Goal: Task Accomplishment & Management: Manage account settings

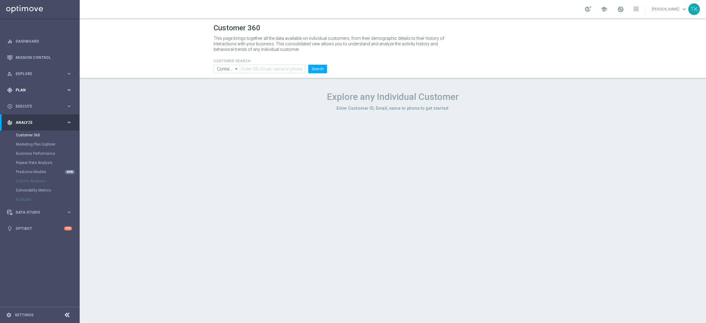
click at [19, 88] on span "Plan" at bounding box center [41, 90] width 51 height 4
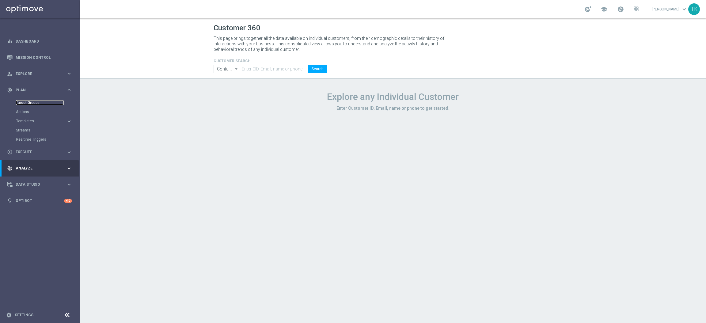
click at [25, 102] on link "Target Groups" at bounding box center [40, 102] width 48 height 5
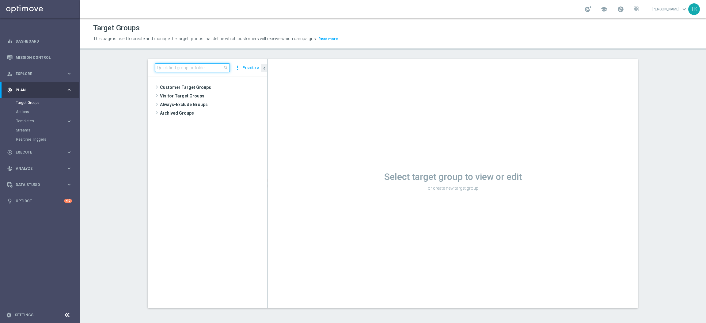
click at [158, 64] on input at bounding box center [192, 67] width 75 height 9
paste input "E_ALL_TARGET_BET_1DEPO 100 PLN PREV MONTH_200825"
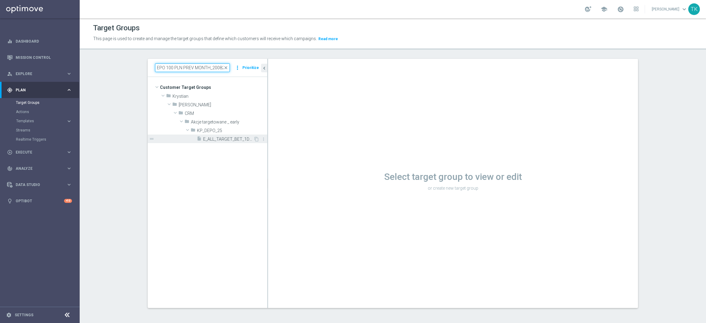
type input "E_ALL_TARGET_BET_1DEPO 100 PLN PREV MONTH_200825"
click at [247, 142] on div "insert_drive_file E_ALL_TARGET_BET_1DEPO 100 PLN PREV MONTH_200825" at bounding box center [225, 139] width 57 height 9
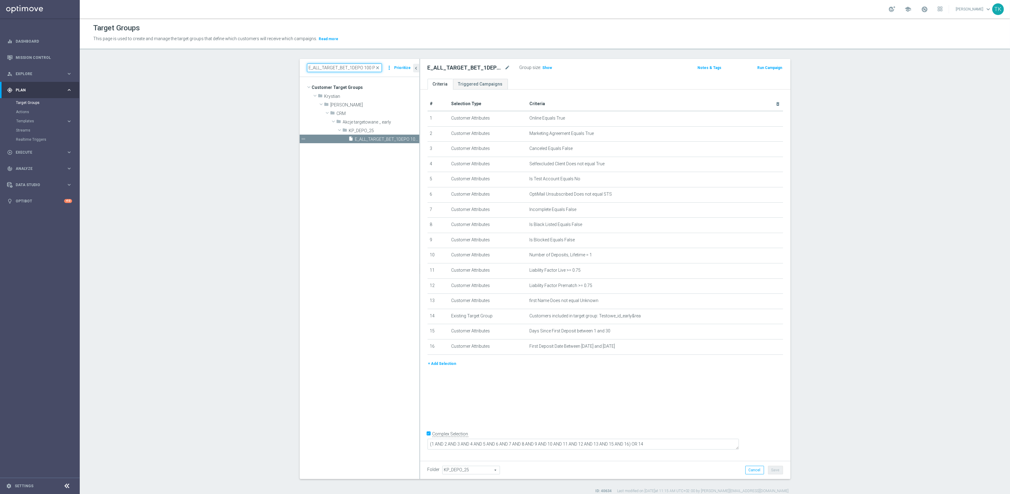
click at [332, 68] on input "E_ALL_TARGET_BET_1DEPO 100 PLN PREV MONTH_200825" at bounding box center [344, 67] width 75 height 9
click at [406, 138] on icon "content_copy" at bounding box center [408, 139] width 5 height 5
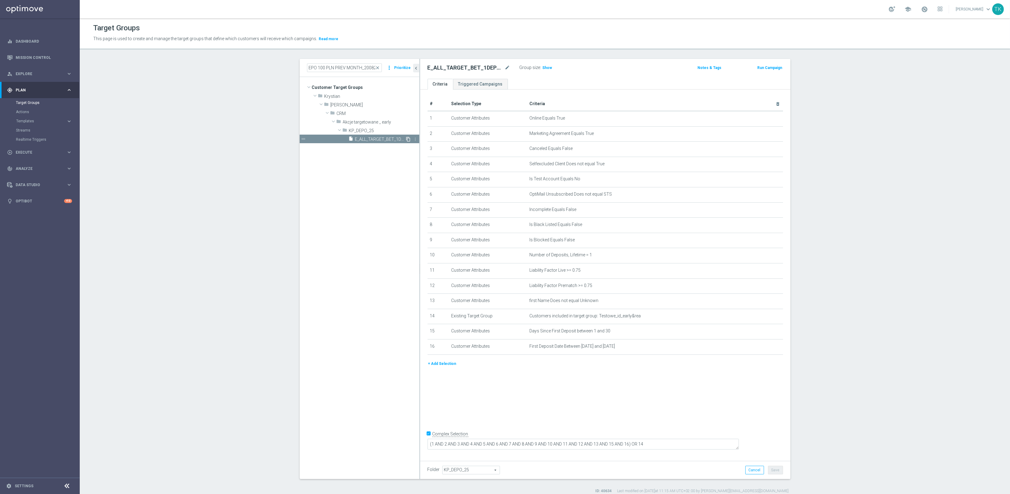
scroll to position [0, 0]
click at [505, 65] on icon "mode_edit" at bounding box center [508, 67] width 6 height 7
click at [450, 68] on input "Copy of E_ALL_TARGET_BET_1DEPO 100 PLN PREV MONTH_200825" at bounding box center [468, 68] width 83 height 9
click at [433, 68] on input "Copy of E_ALL_TARGET_BET_1DEPO 100 PLN PREV MONTH_200825" at bounding box center [468, 68] width 83 height 9
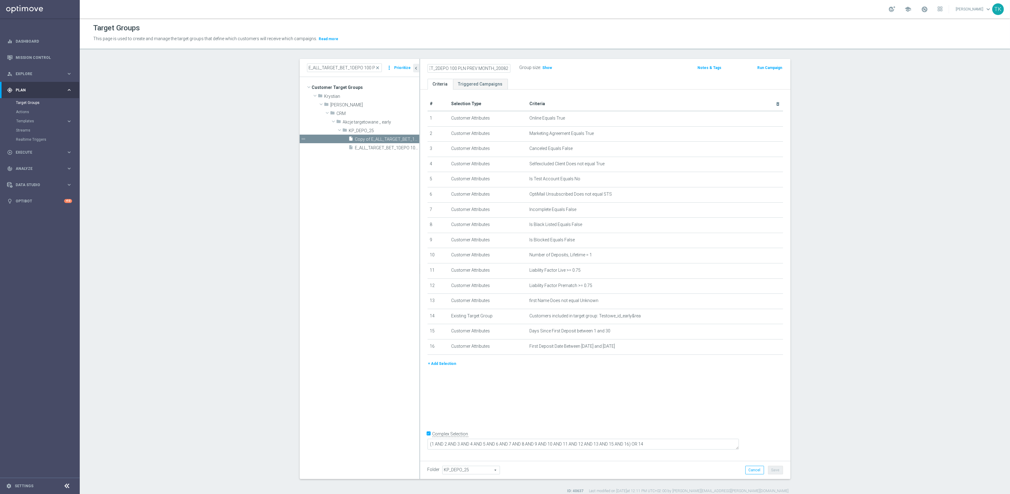
scroll to position [0, 49]
drag, startPoint x: 450, startPoint y: 67, endPoint x: 460, endPoint y: 82, distance: 18.9
click at [449, 67] on input "Copy of E_ALL_TARGET_BET_2DEPO 100 PLN PREV MONTH_200825" at bounding box center [468, 68] width 83 height 9
drag, startPoint x: 483, startPoint y: 63, endPoint x: 509, endPoint y: 68, distance: 25.6
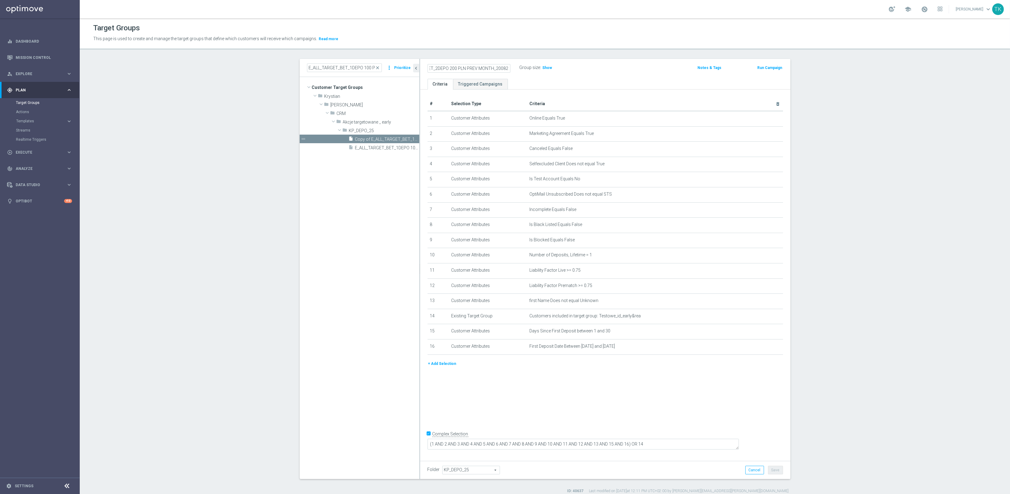
click at [509, 68] on div "Copy of E_ALL_TARGET_BET_2DEPO 200 PLN PREV MONTH_200825" at bounding box center [469, 68] width 92 height 9
drag, startPoint x: 444, startPoint y: 67, endPoint x: 416, endPoint y: 67, distance: 27.9
click at [416, 67] on as-split "E_ALL_TARGET_BET_1DEPO 100 PLN PREV MONTH_200825 close more_vert Prioritize Cus…" at bounding box center [545, 269] width 491 height 420
click at [441, 67] on input "Copy of E_ALL_TARGET_BET_2DEPO 200 PLN PREV MONTH_200825" at bounding box center [468, 68] width 83 height 9
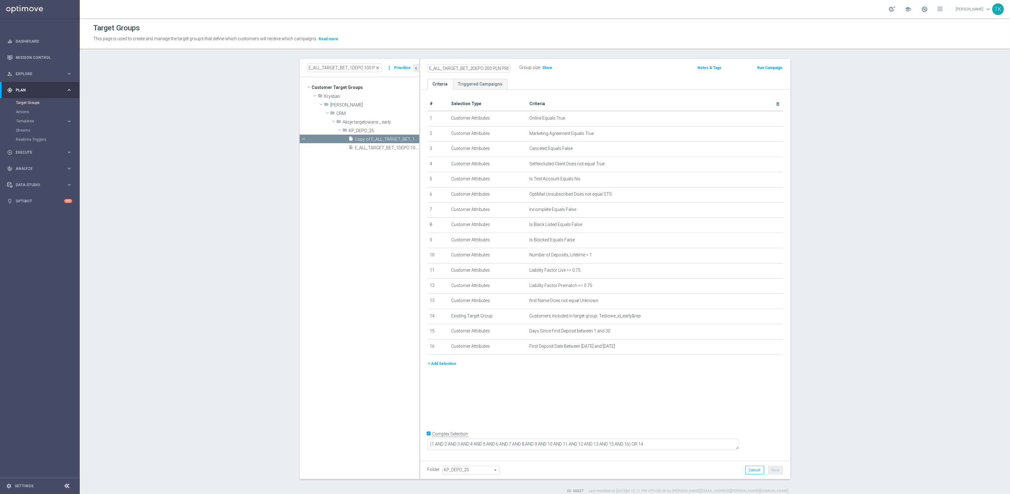
type input "E_ALL_TARGET_BET_2DEPO 200 PLN PREV MONTH_200825"
click at [616, 77] on div "E_ALL_TARGET_BET_2DEPO 200 PLN PREV MONTH_200825 Group size : Show Notes & Tags…" at bounding box center [605, 69] width 370 height 20
click at [706, 323] on button "Save" at bounding box center [775, 470] width 15 height 9
click at [346, 69] on input "E_ALL_TARGET_BET_1DEPO 100 PLN PREV MONTH_200825" at bounding box center [344, 67] width 75 height 9
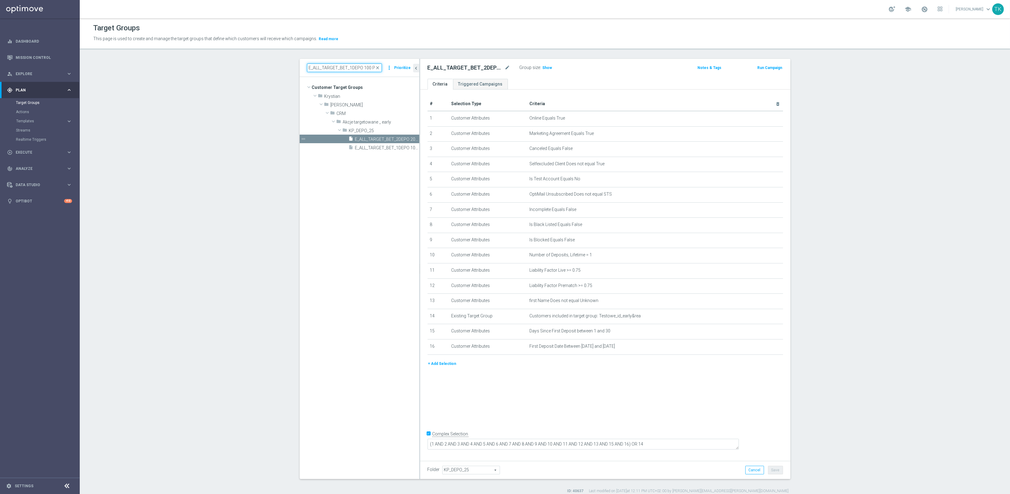
click at [346, 69] on input "E_ALL_TARGET_BET_1DEPO 100 PLN PREV MONTH_200825" at bounding box center [344, 67] width 75 height 9
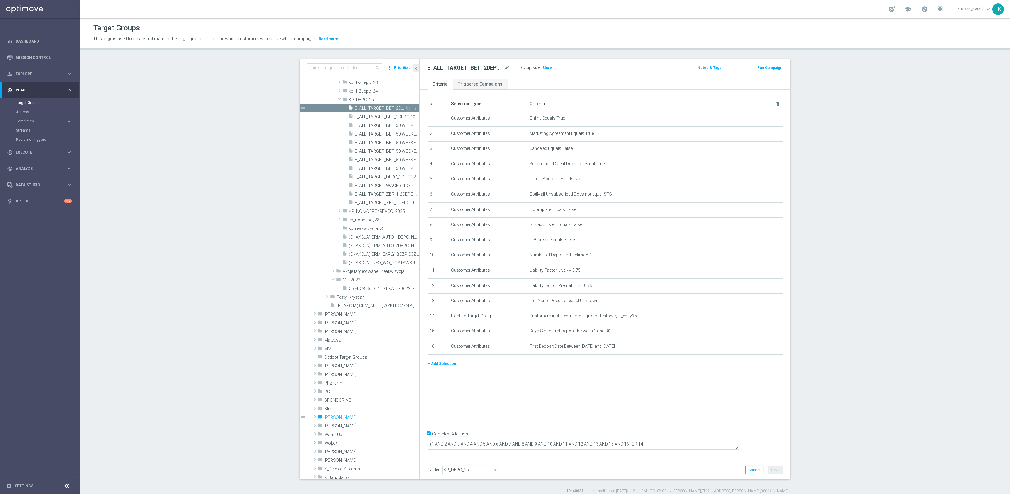
scroll to position [195, 0]
type input "[PERSON_NAME]"
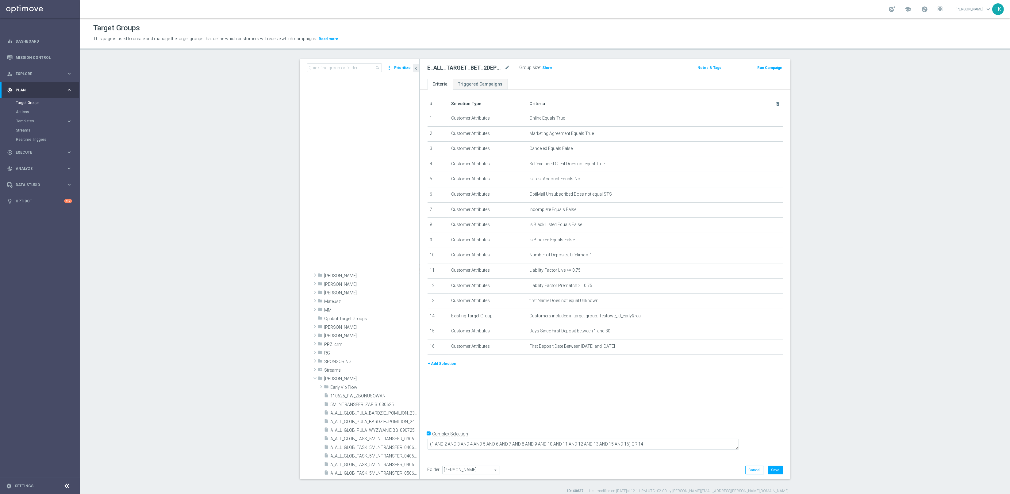
scroll to position [508, 0]
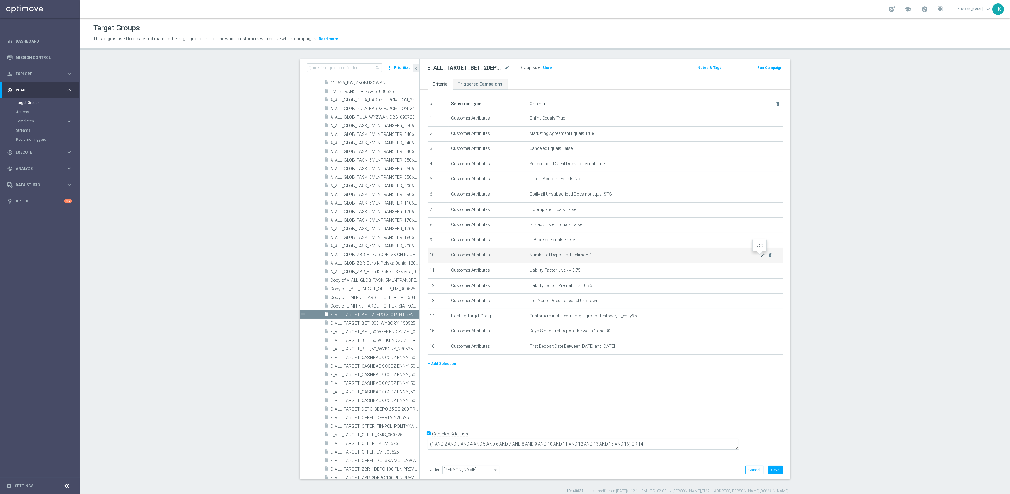
click at [706, 253] on icon "mode_edit" at bounding box center [762, 255] width 5 height 5
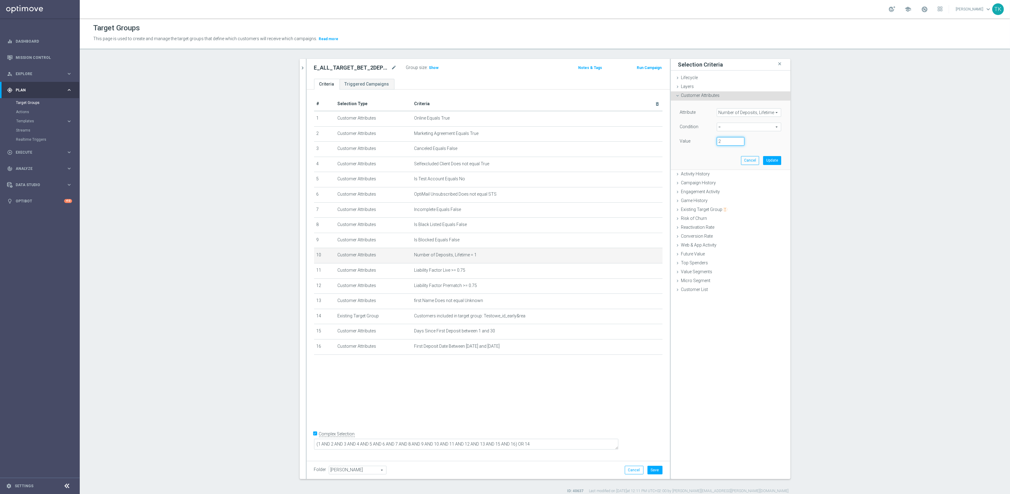
type input "2"
click at [706, 140] on input "2" at bounding box center [730, 141] width 28 height 9
click at [706, 159] on button "Update" at bounding box center [772, 160] width 18 height 9
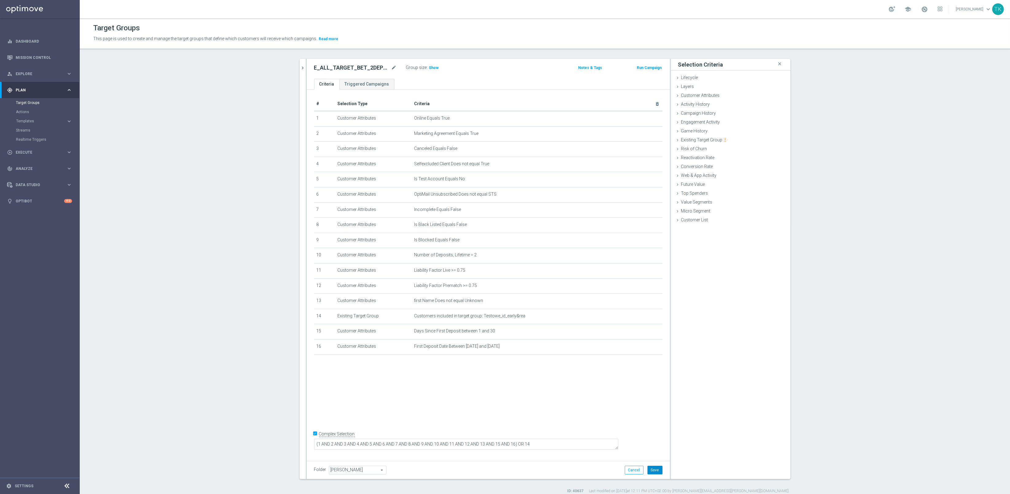
click at [649, 323] on button "Save" at bounding box center [654, 470] width 15 height 9
click at [424, 63] on div "Group size : Show" at bounding box center [436, 66] width 61 height 7
click at [429, 68] on span "Show" at bounding box center [434, 68] width 10 height 4
click at [391, 69] on icon "mode_edit" at bounding box center [394, 67] width 6 height 7
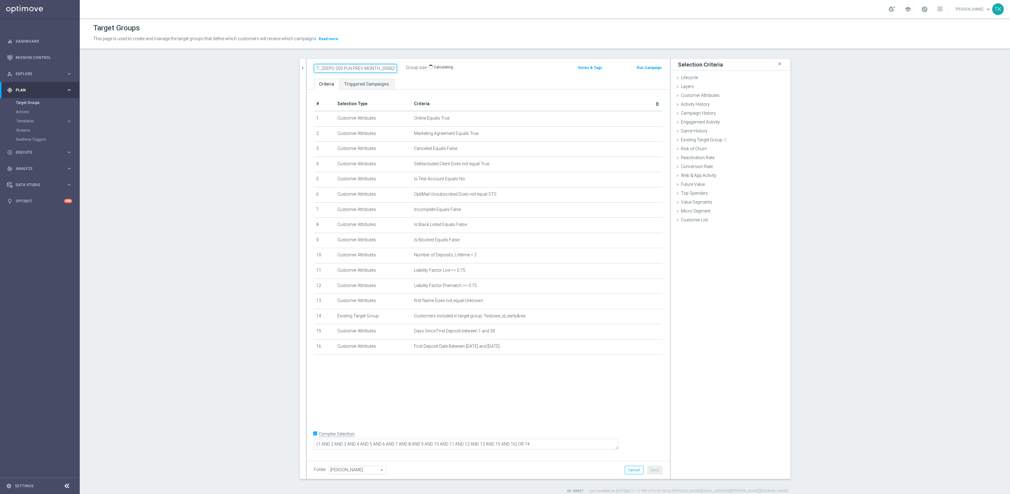
click at [391, 67] on input "E_ALL_TARGET_BET_2DEPO 200 PLN PREV MONTH_200825" at bounding box center [355, 68] width 83 height 9
click at [342, 70] on input "E_ALL_TARGET_BET_2DEPO 200 PLN PREV MONTH_200825" at bounding box center [355, 68] width 83 height 9
click at [25, 123] on button "Templates keyboard_arrow_right" at bounding box center [44, 121] width 56 height 5
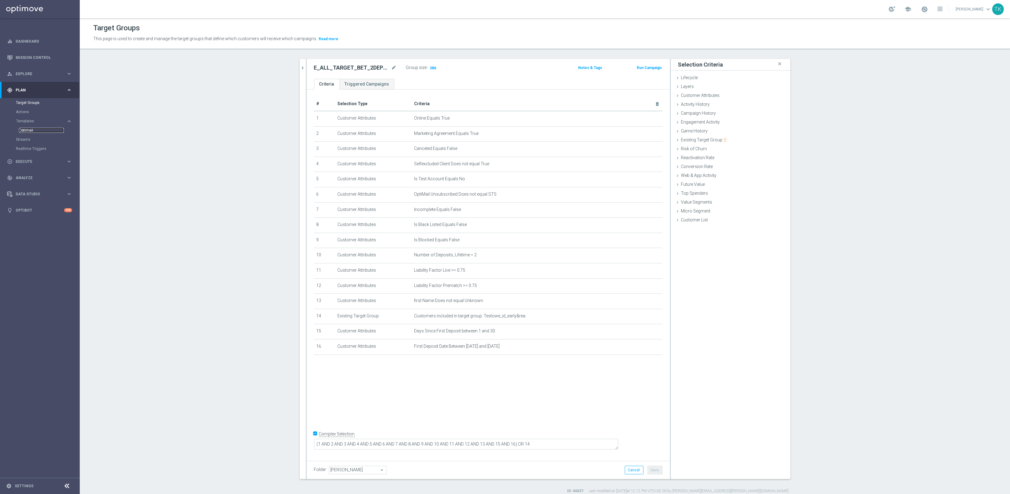
click at [26, 128] on link "Optimail" at bounding box center [41, 130] width 45 height 5
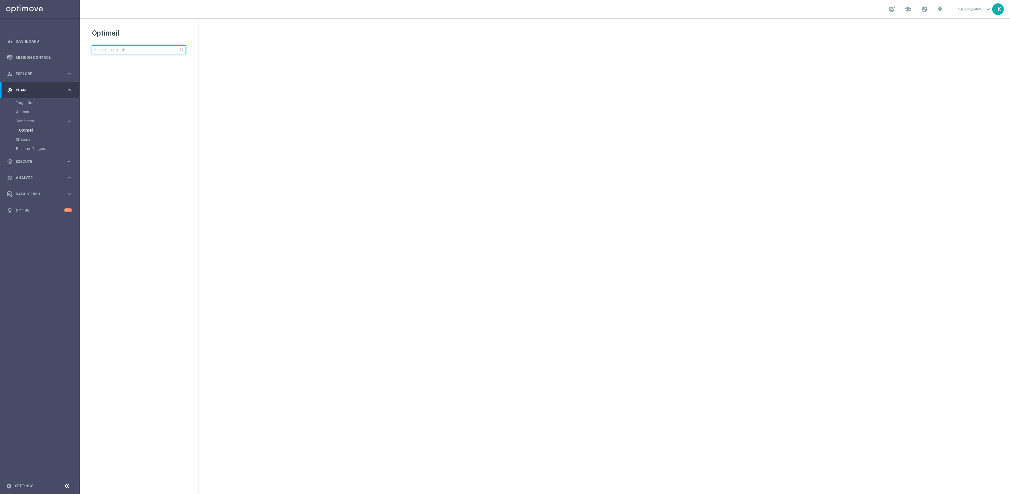
click at [119, 46] on input at bounding box center [139, 49] width 94 height 9
type input "E_ALL_TARGET_BET_1DEPO 100 PLN PREV MONTH_200825"
